Goal: Task Accomplishment & Management: Complete application form

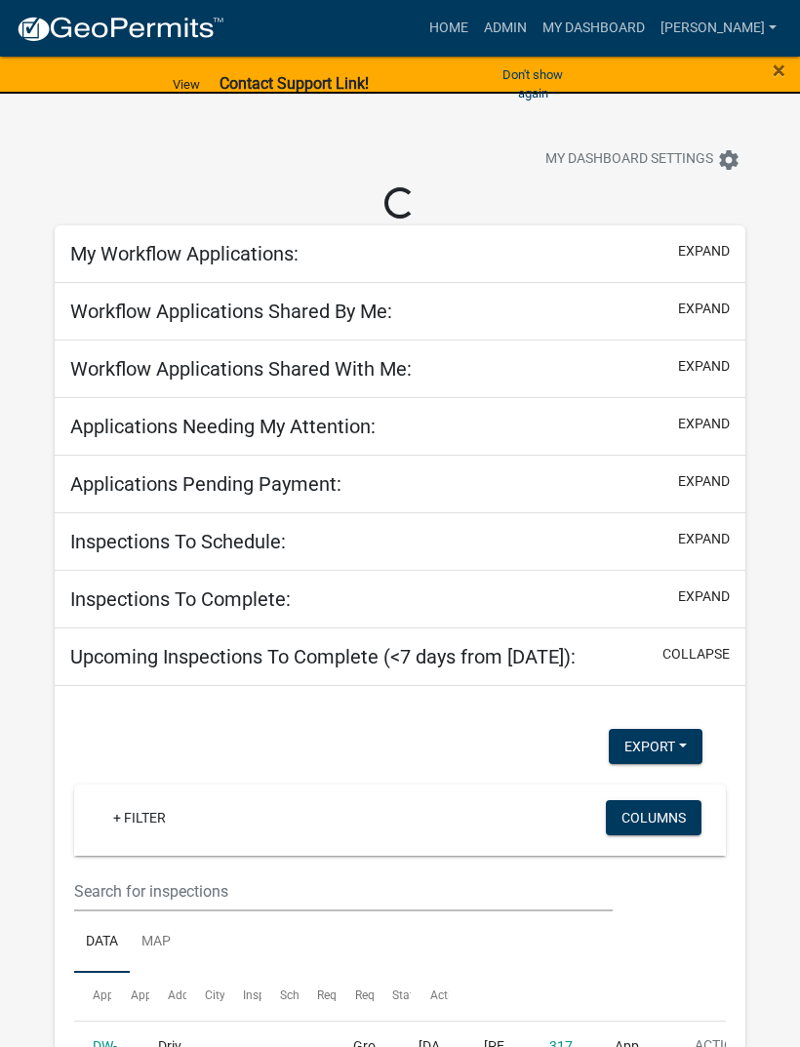
select select "3: 100"
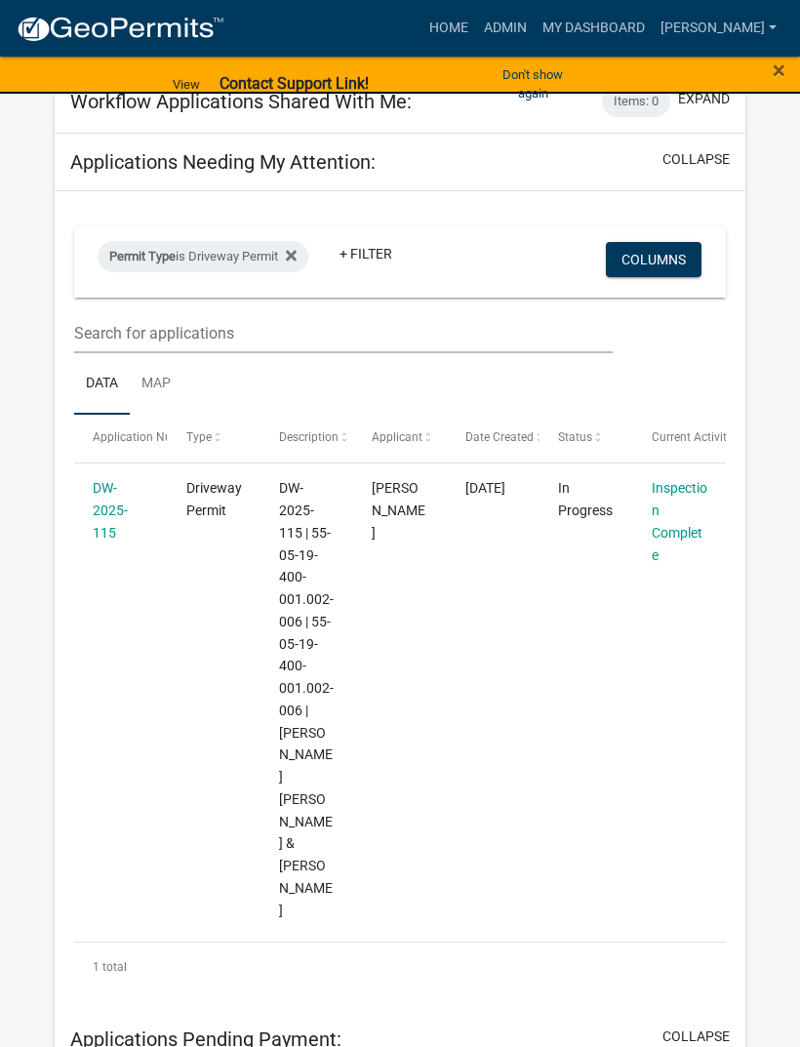
scroll to position [192, 0]
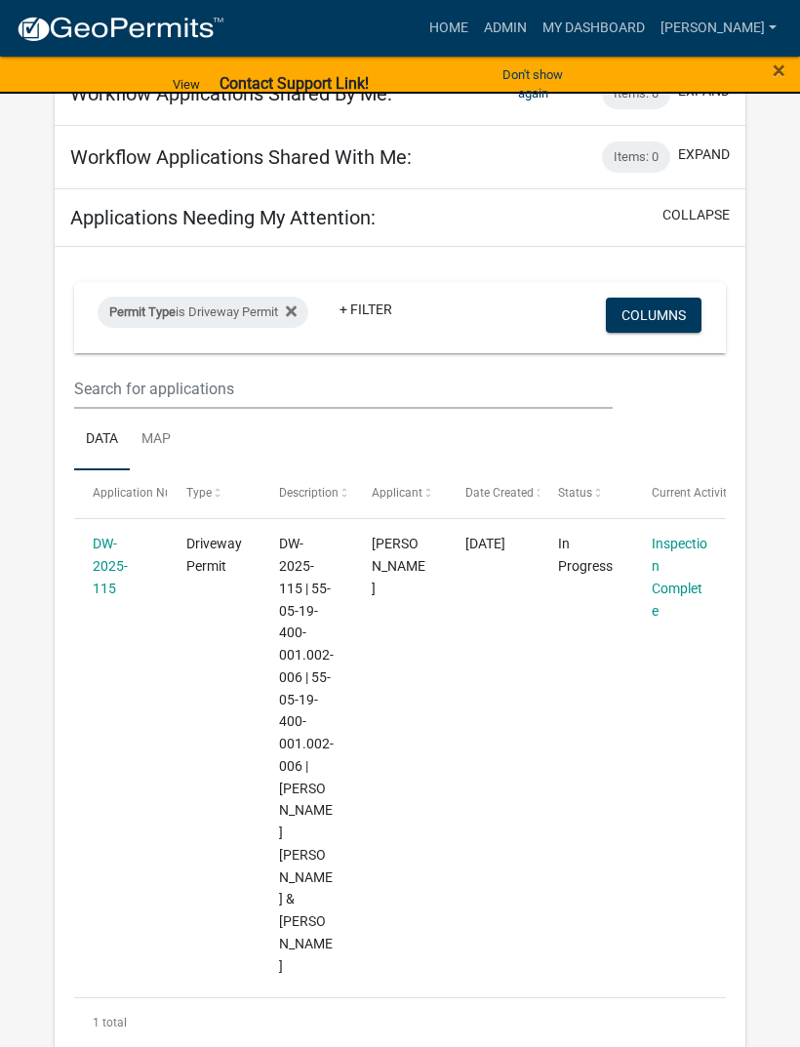
click at [122, 569] on link "DW-2025-115" at bounding box center [110, 566] width 35 height 60
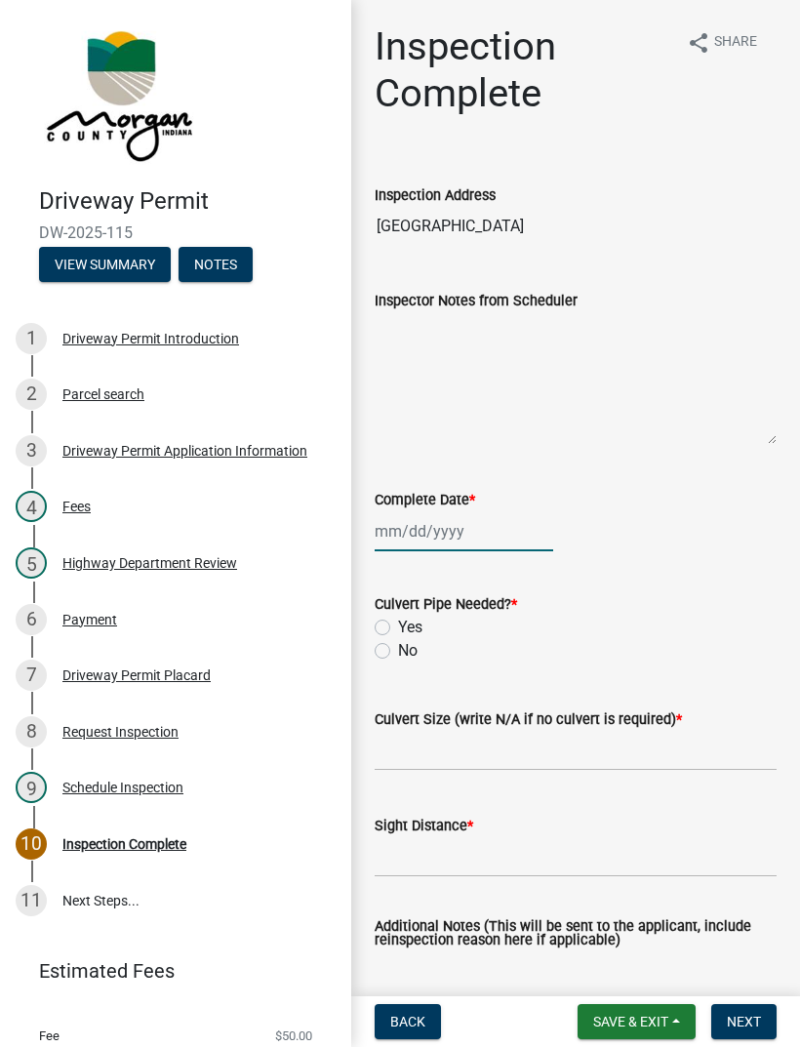
click at [427, 531] on div at bounding box center [464, 531] width 179 height 40
select select "9"
select select "2025"
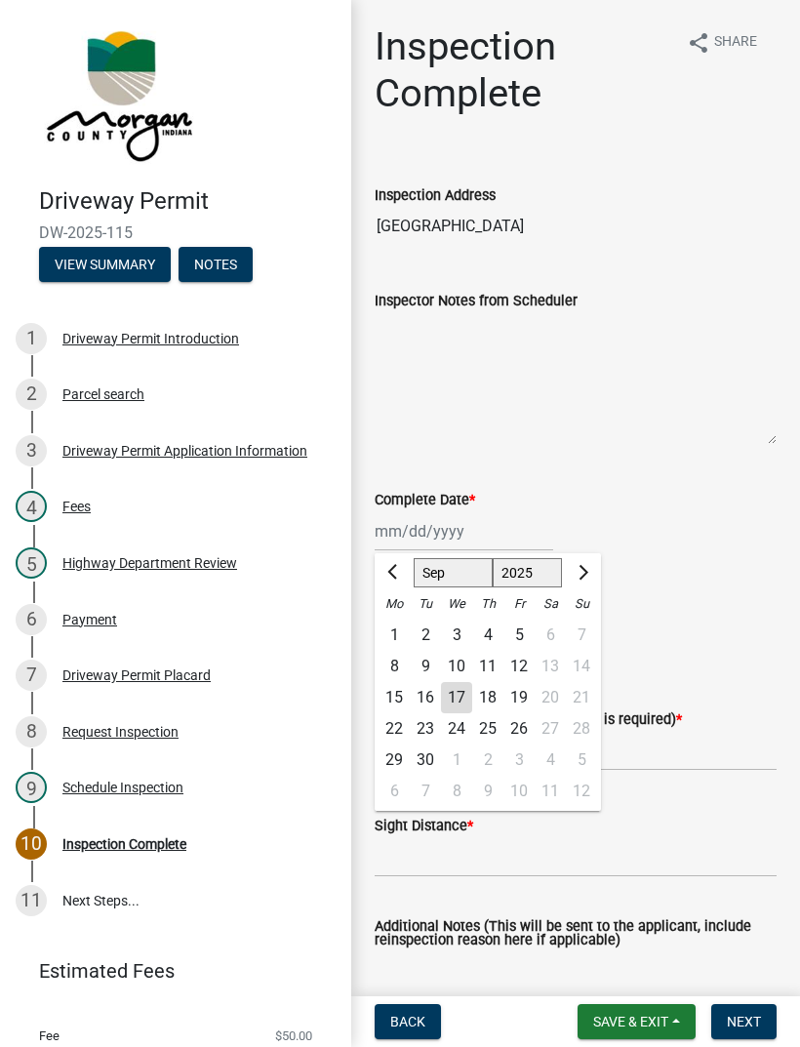
click at [467, 689] on div "17" at bounding box center [456, 697] width 31 height 31
type input "[DATE]"
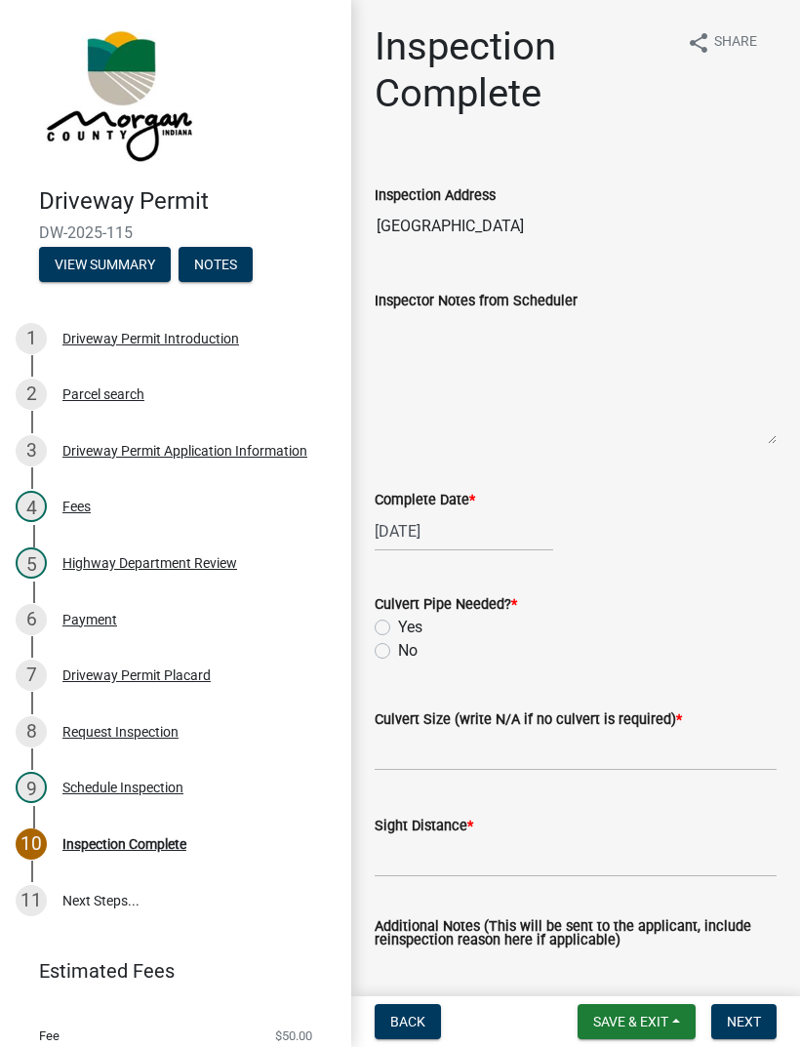
click at [398, 649] on label "No" at bounding box center [408, 650] width 20 height 23
click at [398, 649] on input "No" at bounding box center [404, 645] width 13 height 13
radio input "true"
click at [427, 741] on input "Culvert Size (write N/A if no culvert is required) *" at bounding box center [576, 751] width 402 height 40
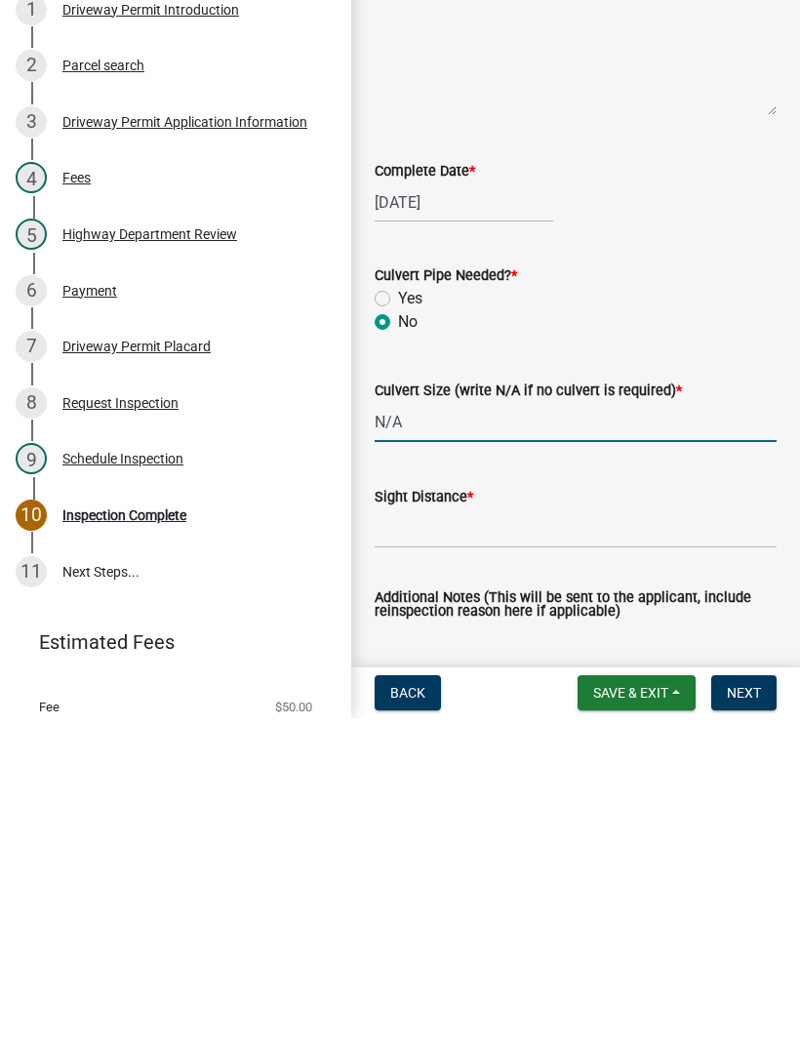
type input "N/A"
click at [450, 837] on input "Sight Distance *" at bounding box center [576, 857] width 402 height 40
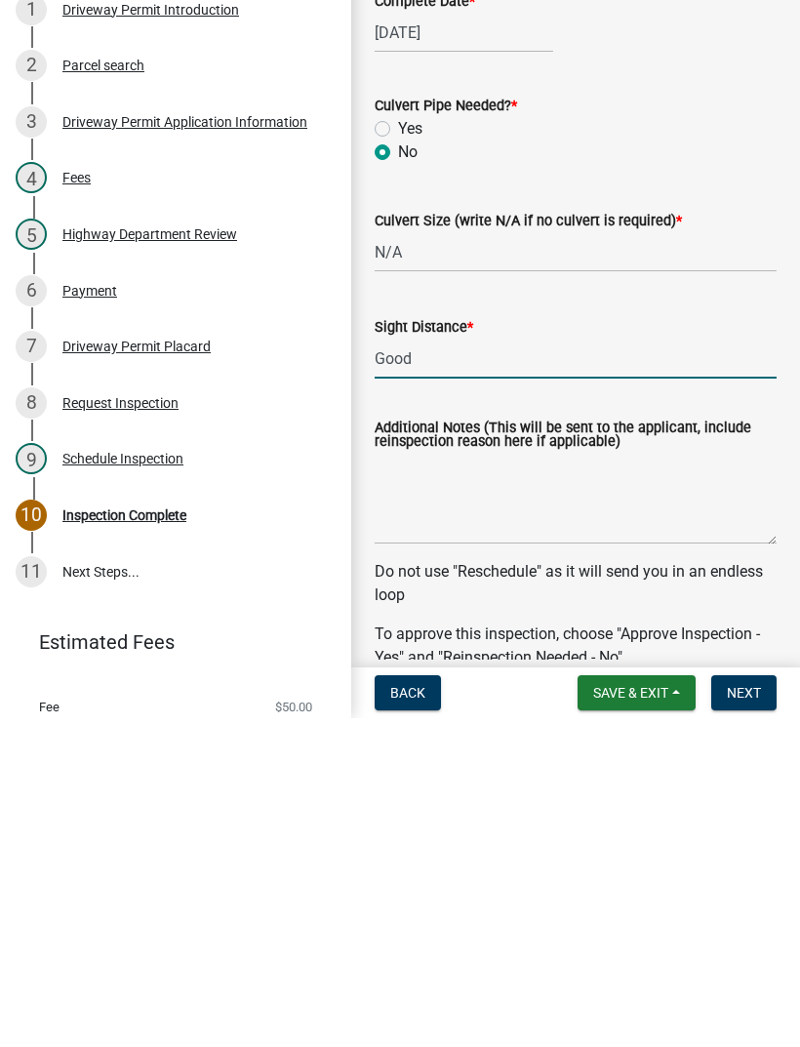
scroll to position [179, 0]
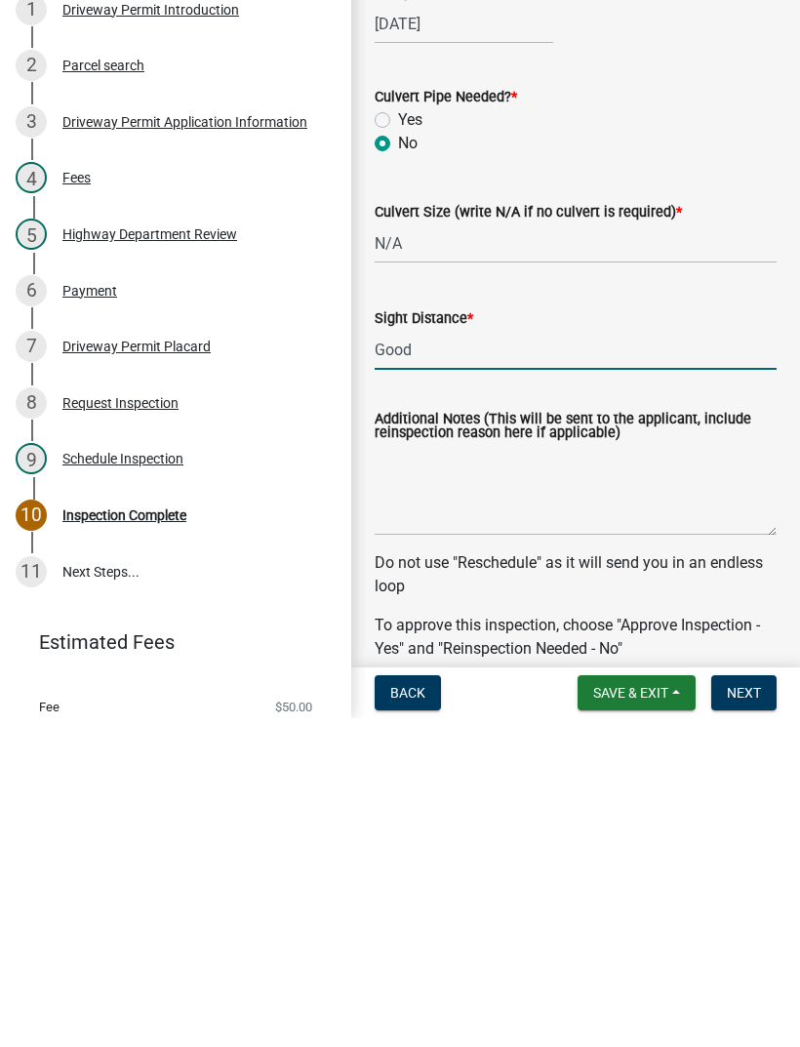
type input "Good"
click at [395, 773] on textarea "Additional Notes (This will be sent to the applicant, include reinspection reas…" at bounding box center [576, 819] width 402 height 92
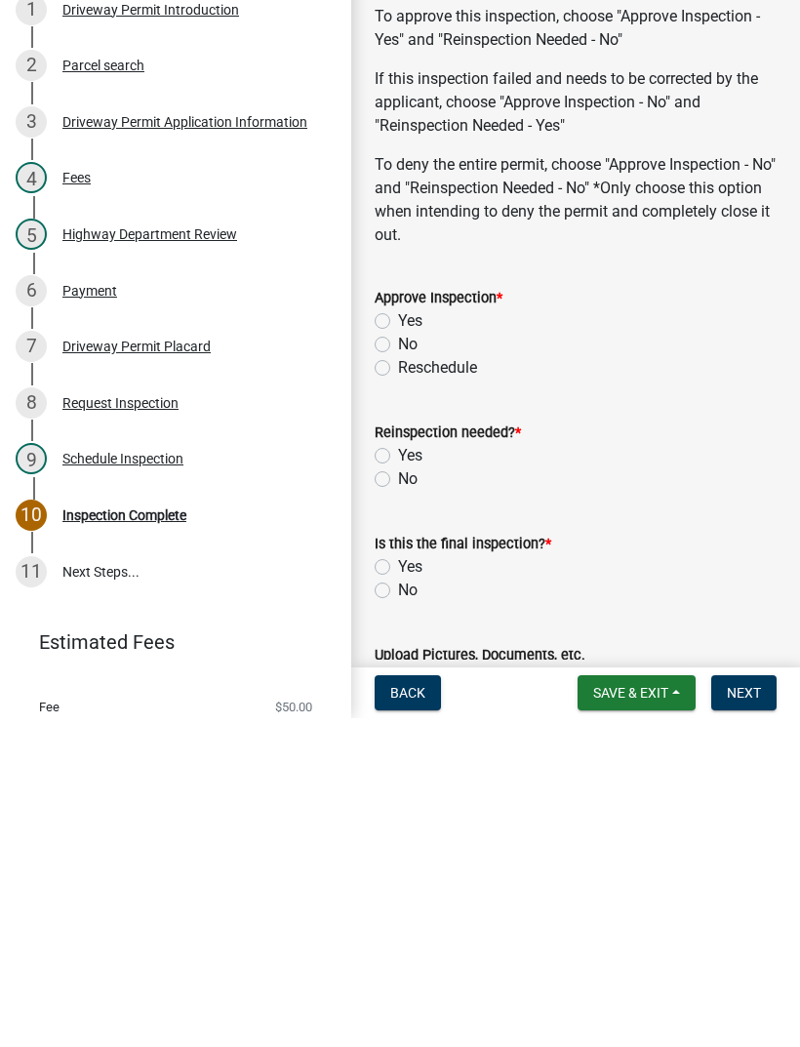
scroll to position [797, 0]
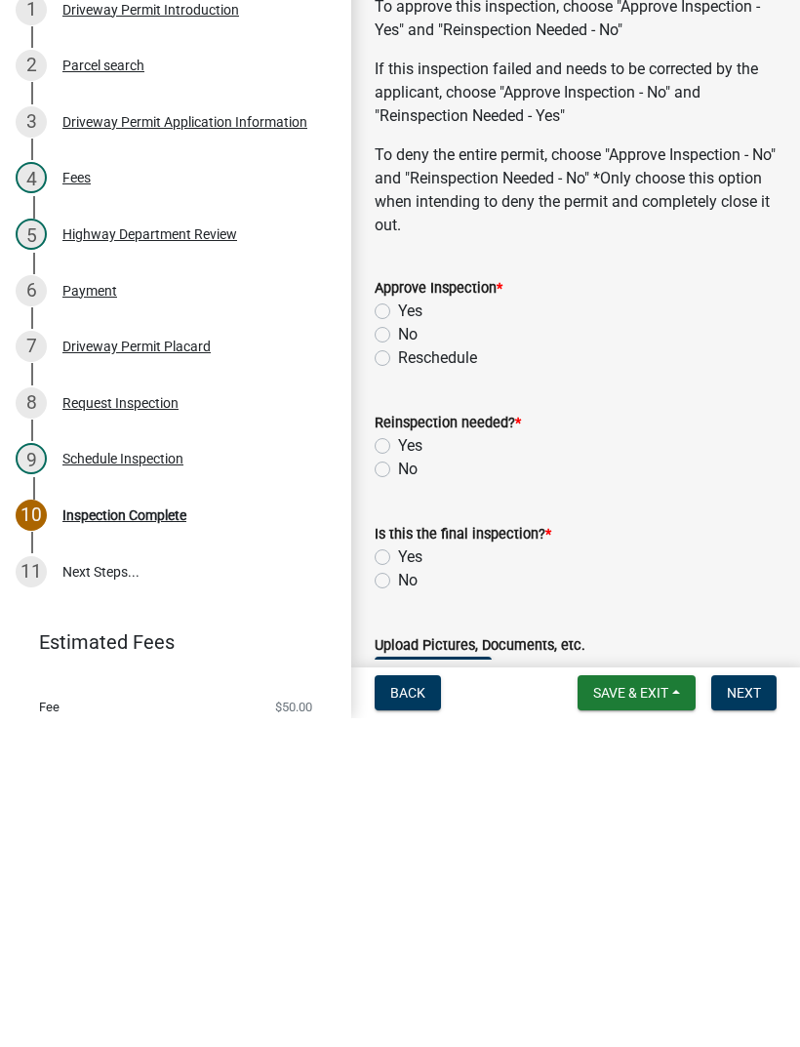
click at [398, 628] on label "Yes" at bounding box center [410, 639] width 24 height 23
click at [398, 628] on input "Yes" at bounding box center [404, 634] width 13 height 13
radio input "true"
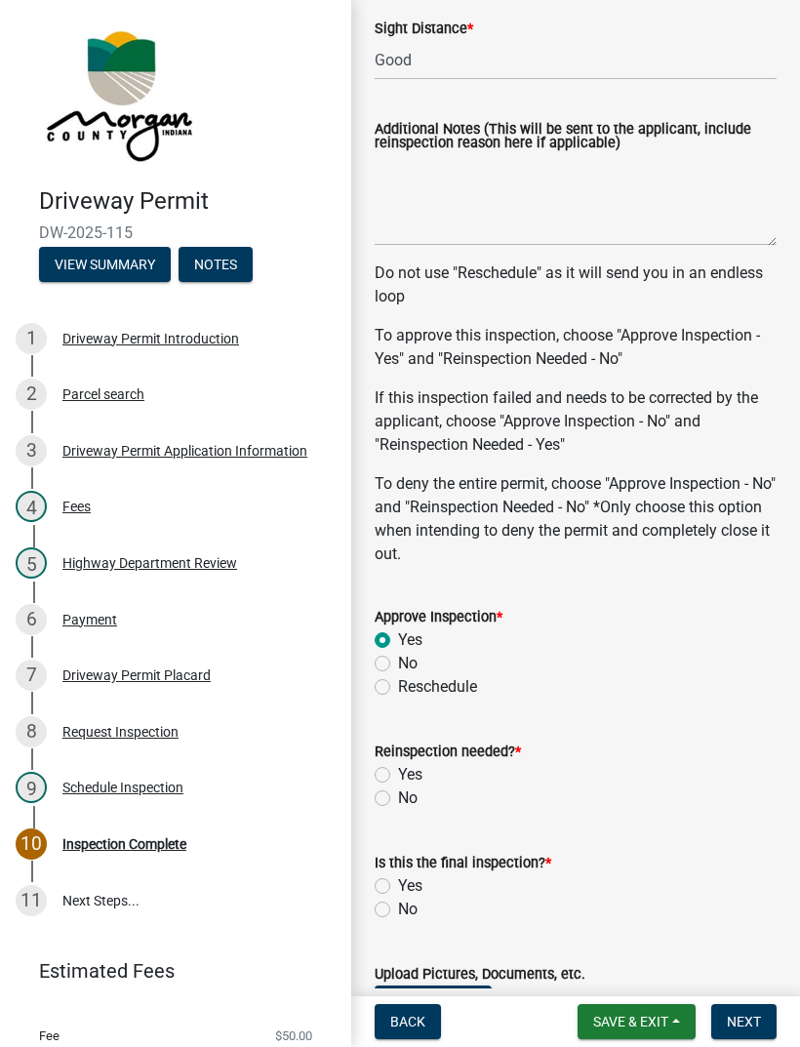
click at [398, 804] on label "No" at bounding box center [408, 797] width 20 height 23
click at [398, 799] on input "No" at bounding box center [404, 792] width 13 height 13
radio input "true"
click at [398, 885] on label "Yes" at bounding box center [410, 885] width 24 height 23
click at [398, 885] on input "Yes" at bounding box center [404, 880] width 13 height 13
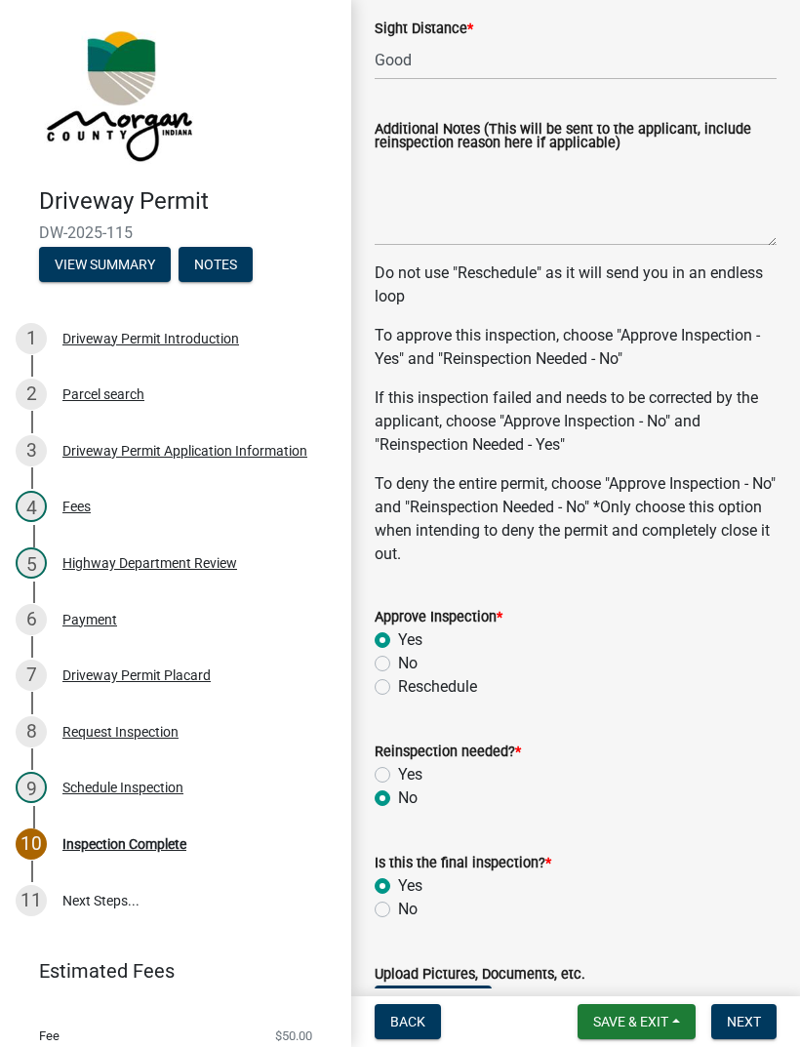
radio input "true"
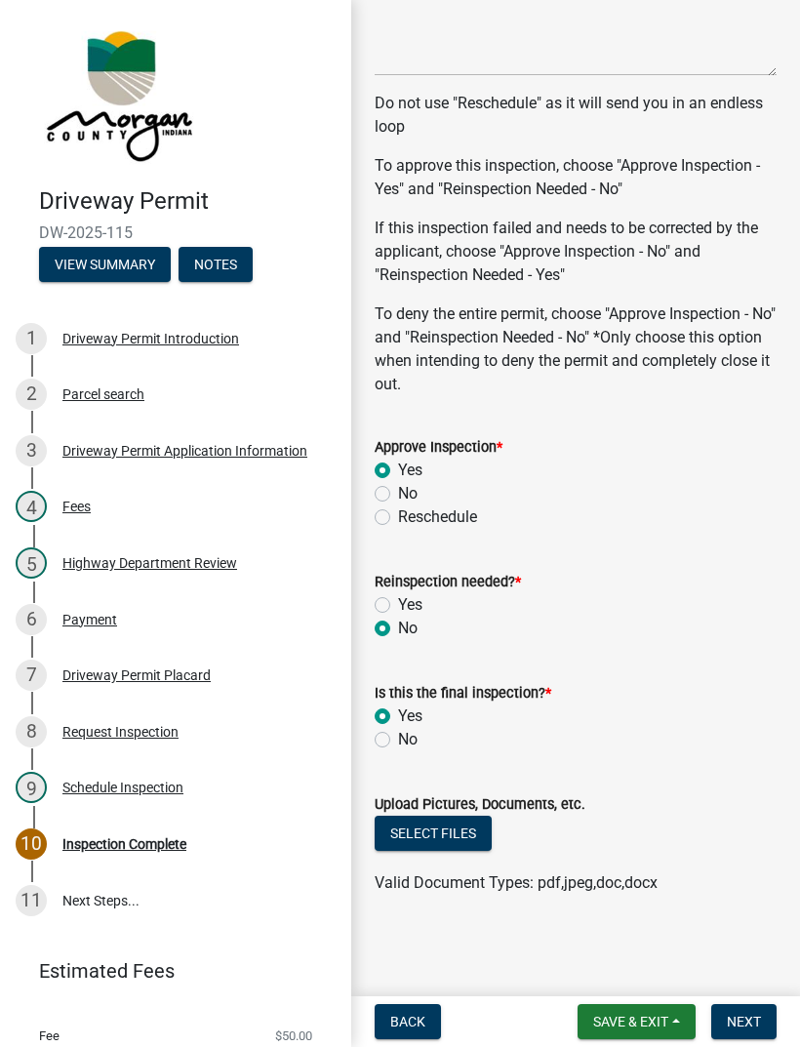
scroll to position [968, 0]
click at [460, 839] on button "Select files" at bounding box center [433, 833] width 117 height 35
click at [427, 832] on button "Select files" at bounding box center [433, 833] width 117 height 35
click at [454, 839] on button "Select files" at bounding box center [433, 833] width 117 height 35
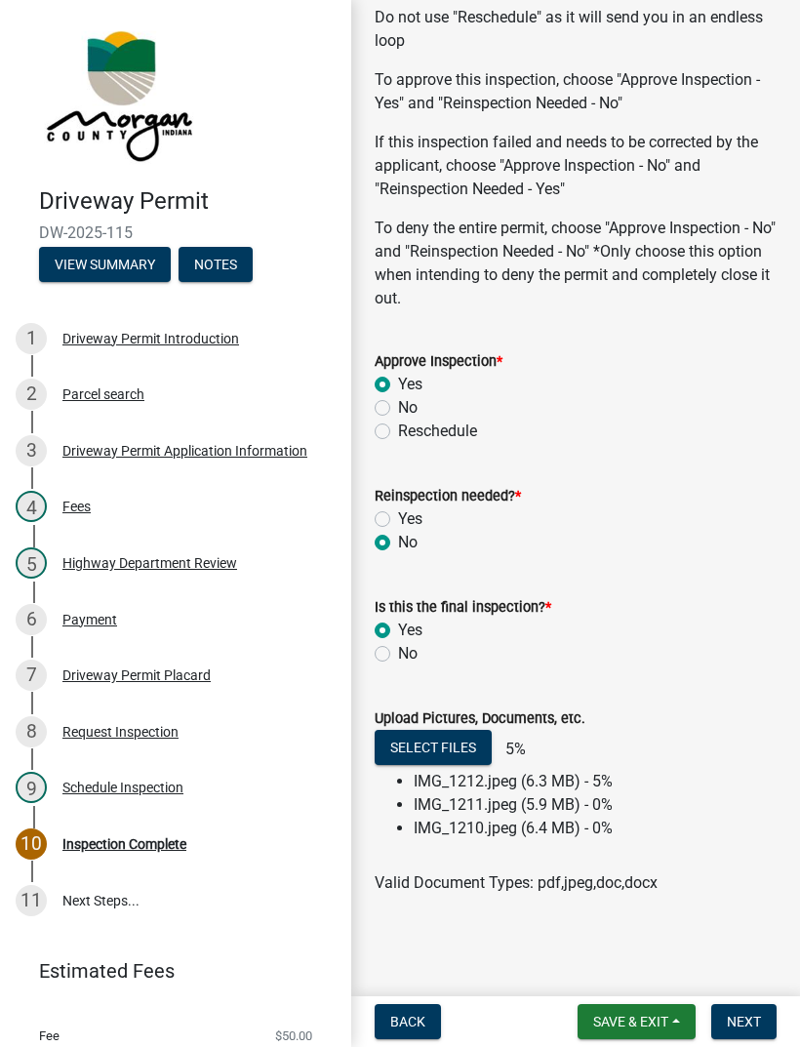
scroll to position [1054, 0]
click at [662, 1016] on span "Save & Exit" at bounding box center [630, 1022] width 75 height 16
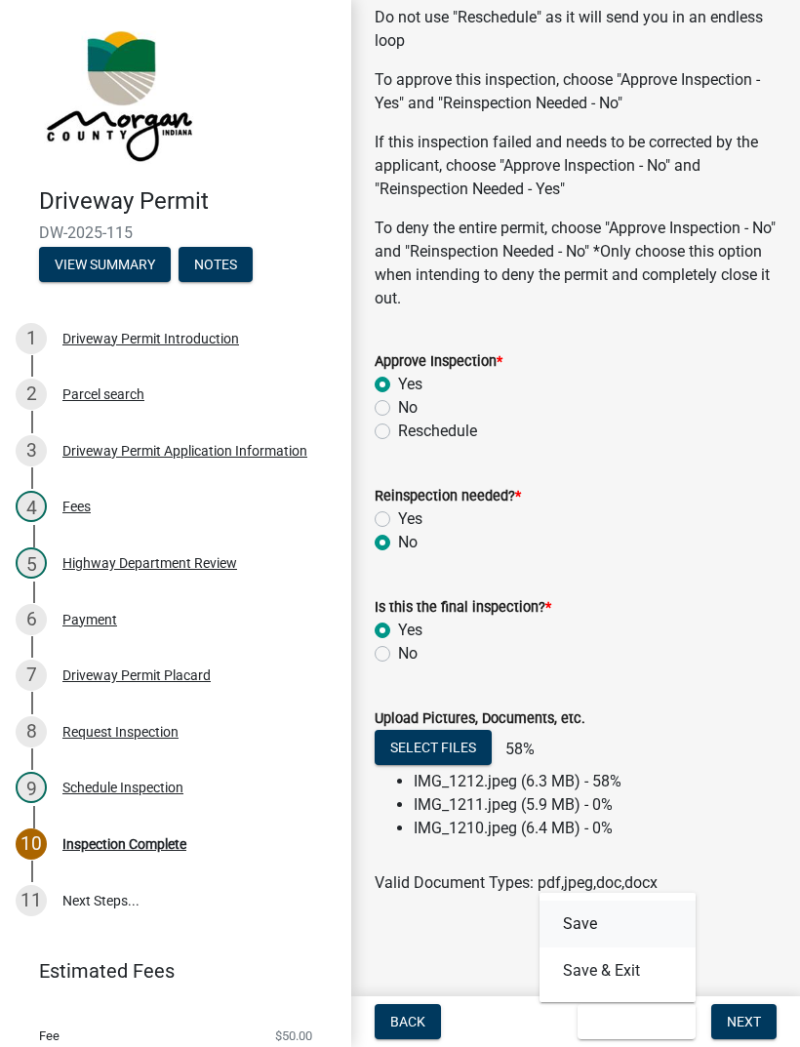
click at [599, 923] on button "Save" at bounding box center [618, 924] width 156 height 47
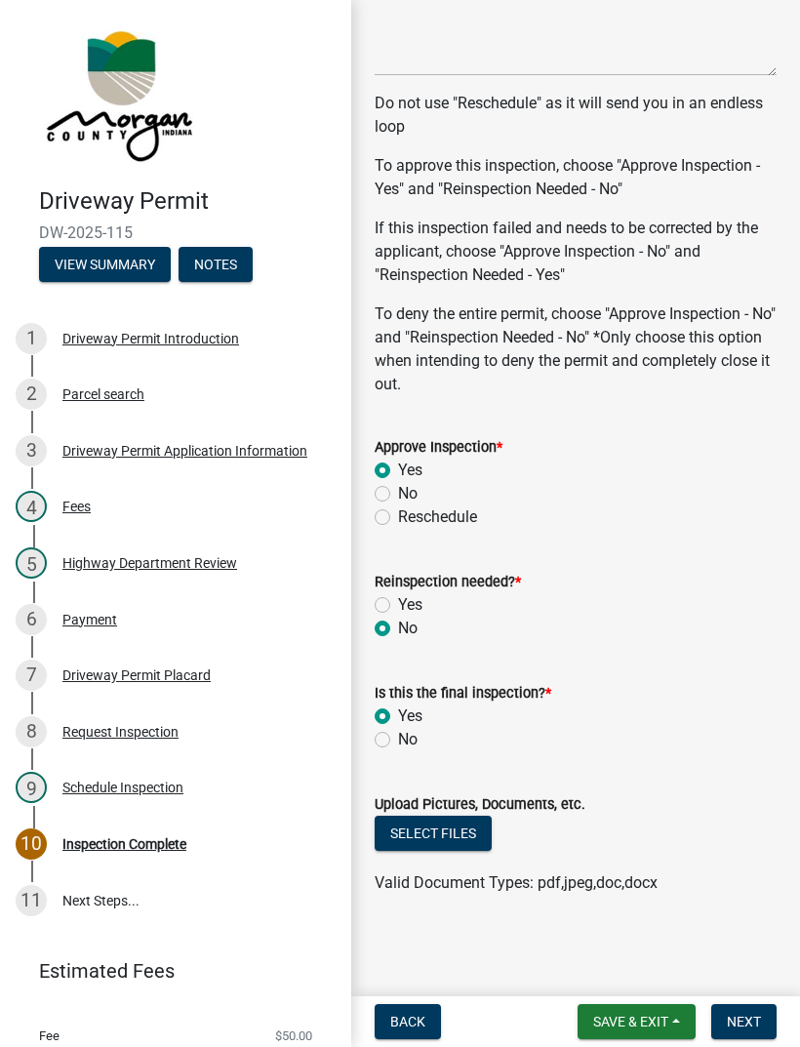
scroll to position [968, 0]
click at [465, 834] on button "Select files" at bounding box center [433, 833] width 117 height 35
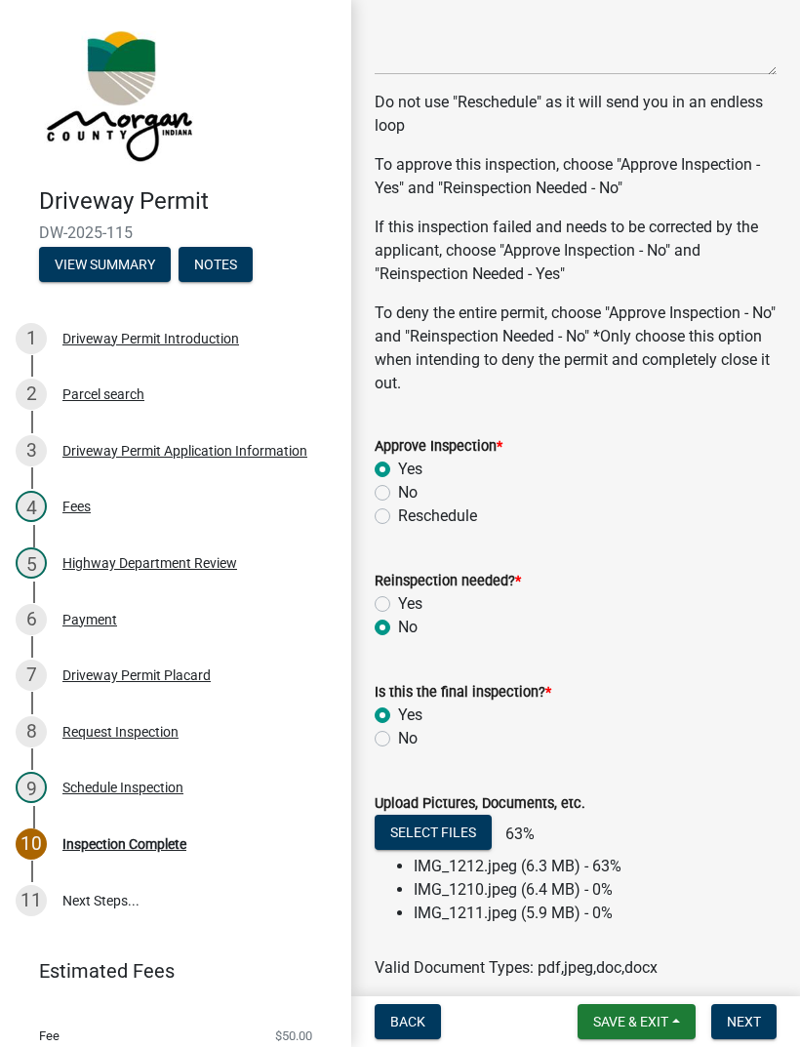
click at [656, 1009] on button "Save & Exit" at bounding box center [637, 1021] width 118 height 35
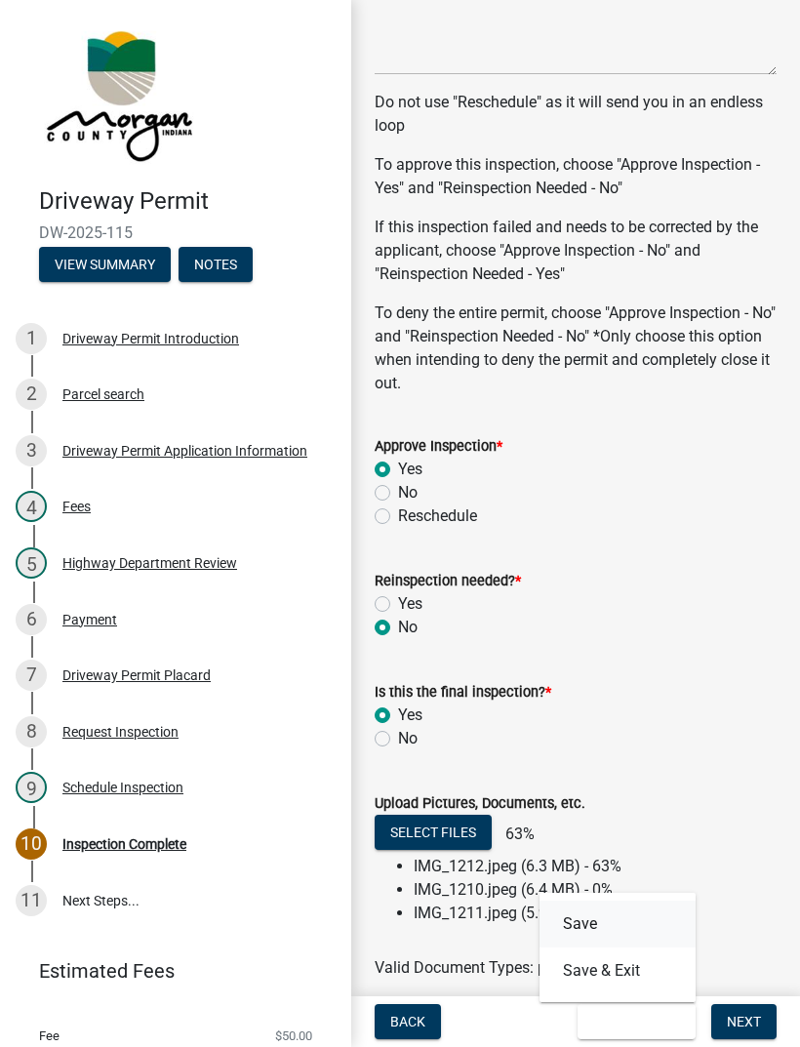
click at [598, 922] on button "Save" at bounding box center [618, 924] width 156 height 47
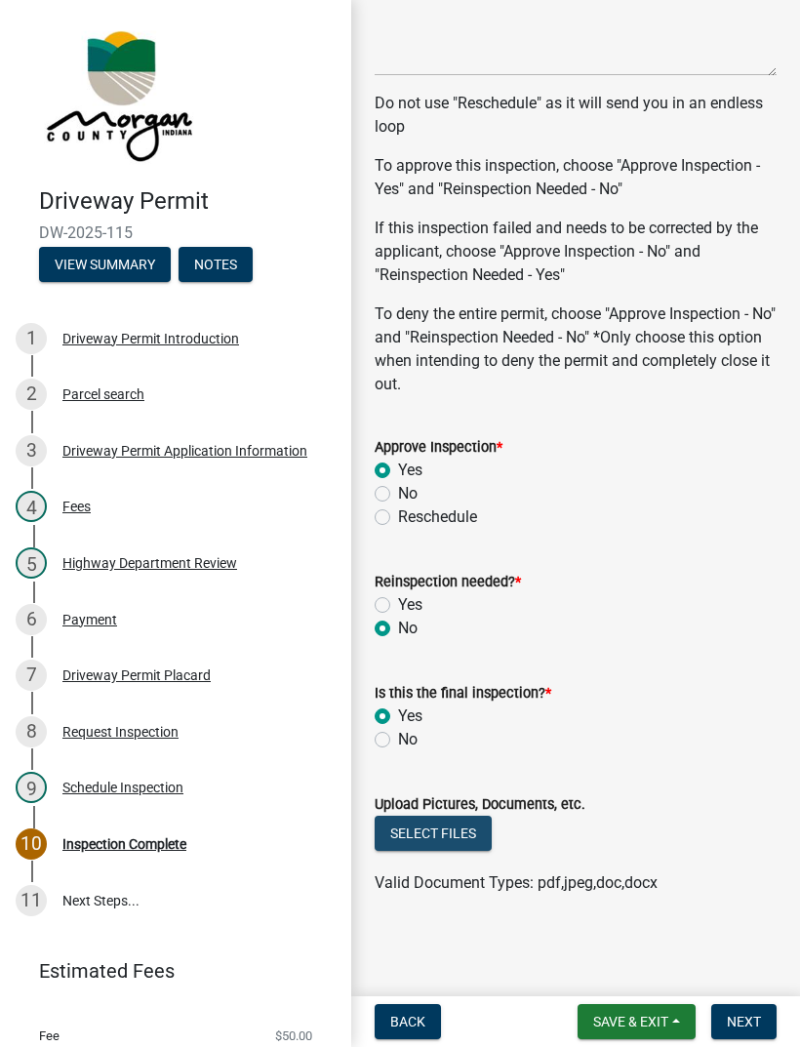
click at [460, 824] on button "Select files" at bounding box center [433, 833] width 117 height 35
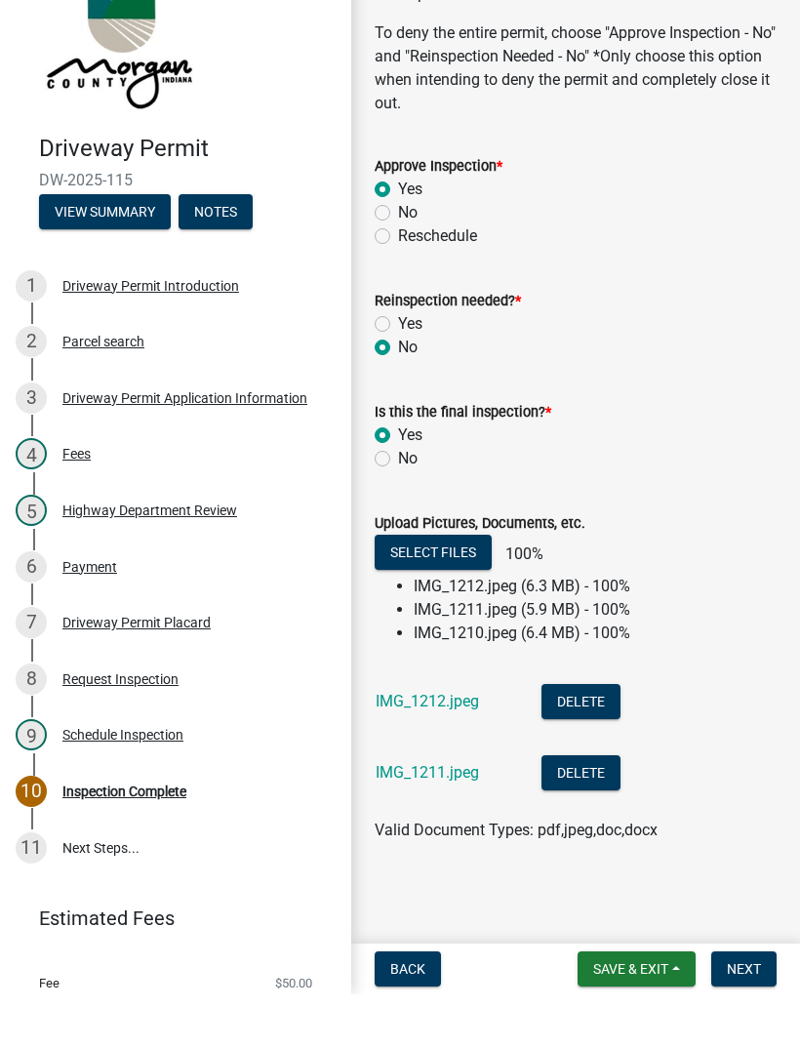
scroll to position [1182, 0]
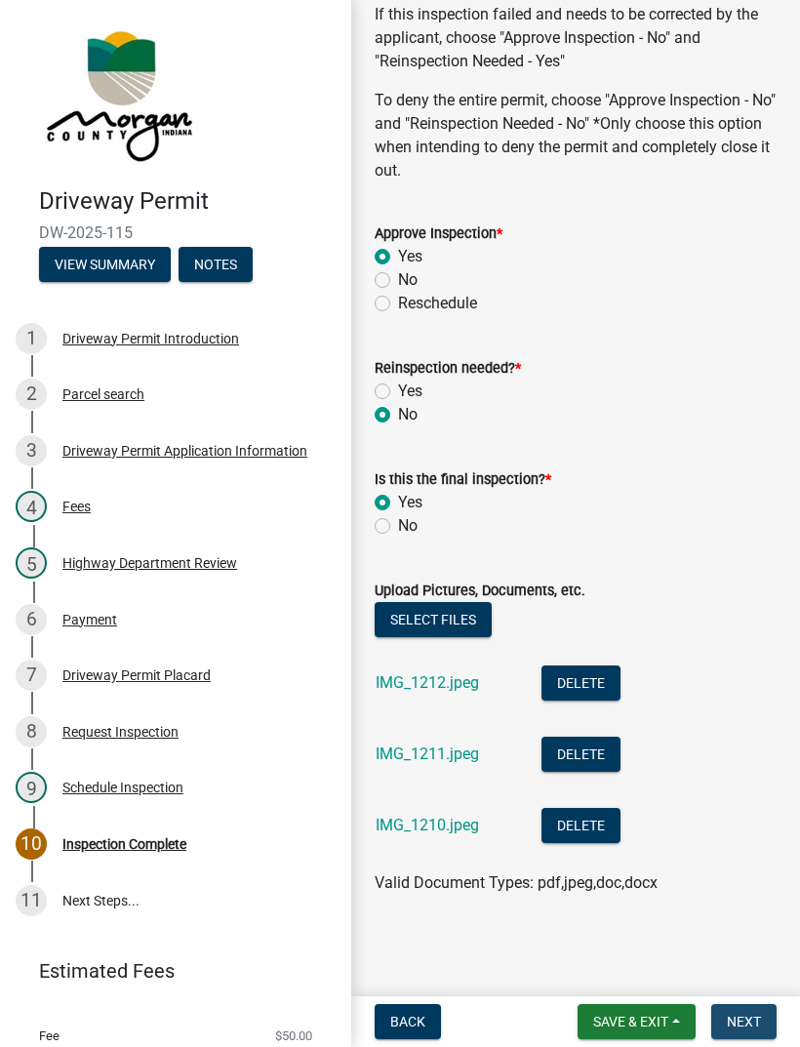
click at [740, 1016] on span "Next" at bounding box center [744, 1022] width 34 height 16
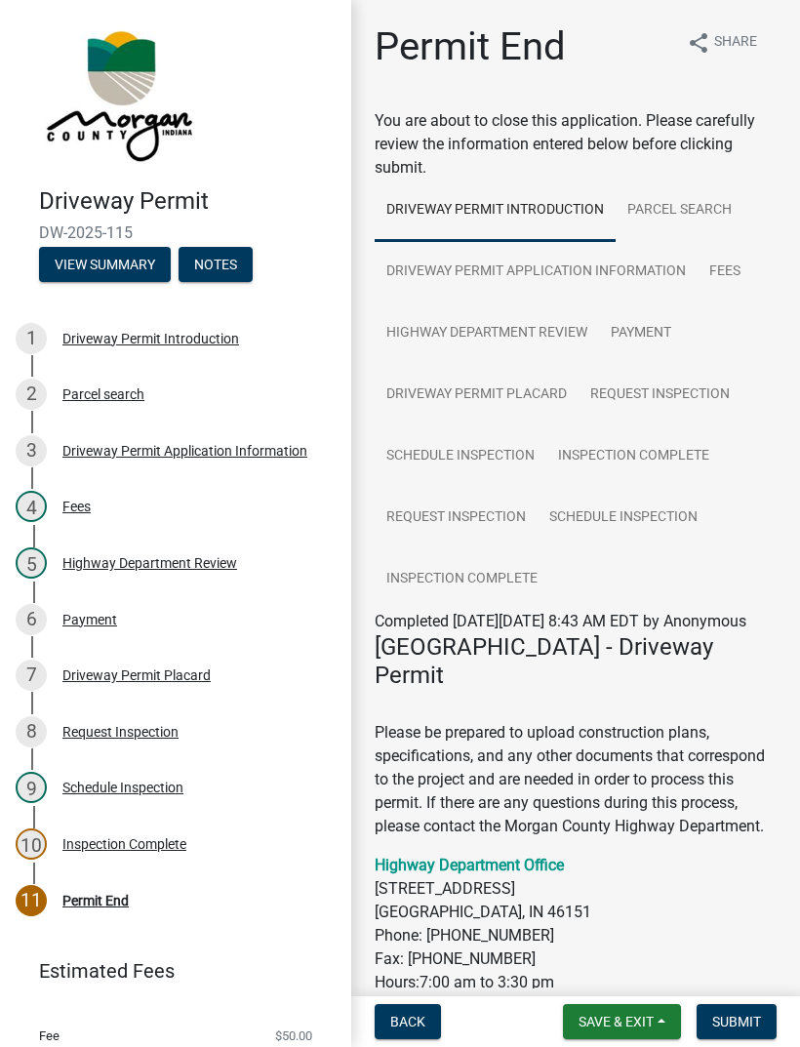
click at [746, 1014] on span "Submit" at bounding box center [736, 1022] width 49 height 16
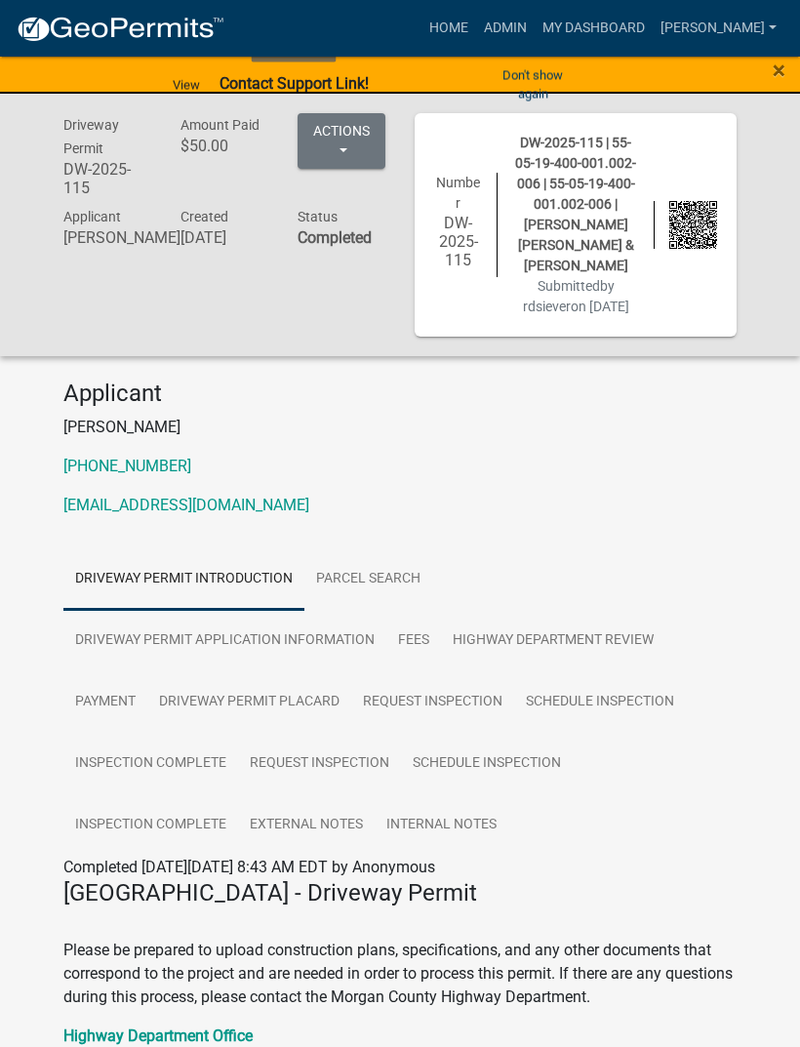
click at [262, 83] on strong "Contact Support Link!" at bounding box center [294, 83] width 149 height 19
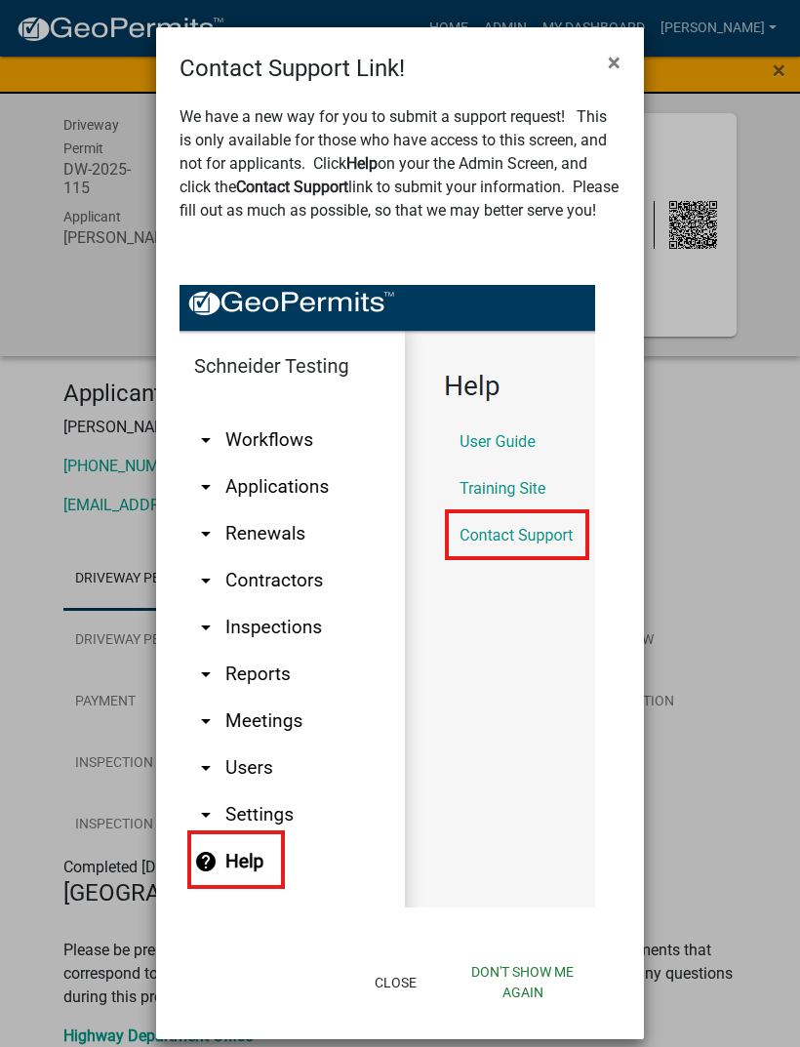
click at [733, 712] on ngb-modal-window "Contact Support Link! × We have a new way for you to submit a support request! …" at bounding box center [400, 523] width 800 height 1047
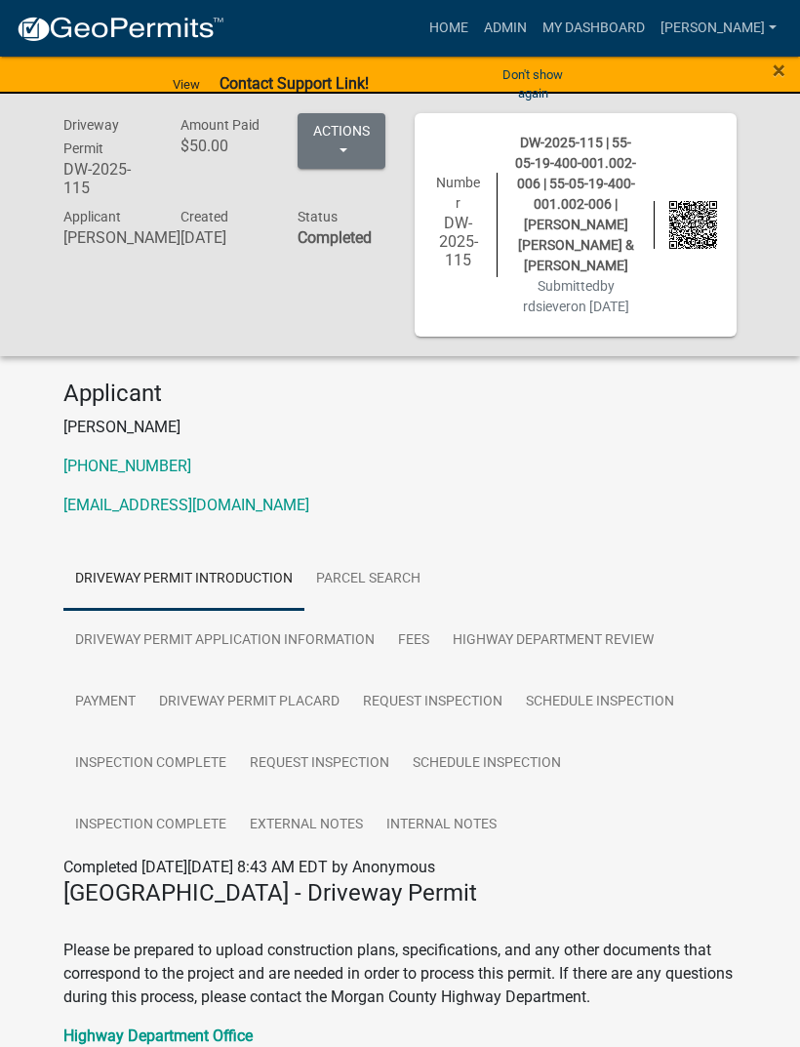
click at [778, 69] on span "×" at bounding box center [779, 70] width 13 height 27
